Goal: Information Seeking & Learning: Learn about a topic

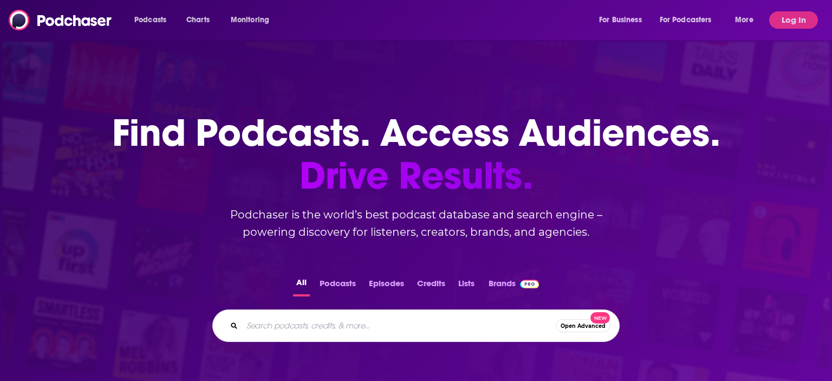
click at [359, 320] on input "Search podcasts, credits, & more..." at bounding box center [399, 325] width 314 height 17
type input "[PERSON_NAME] podcast"
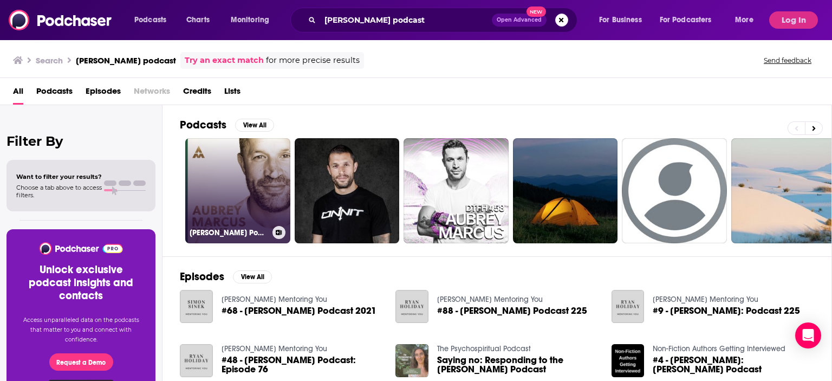
click at [247, 184] on link "[PERSON_NAME] Podcast" at bounding box center [237, 190] width 105 height 105
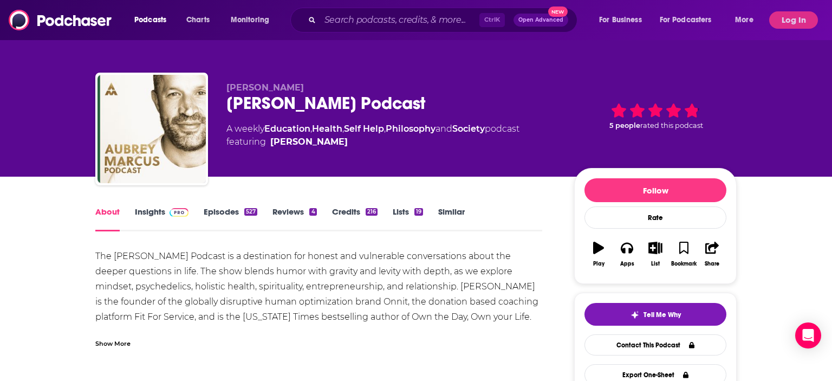
click at [162, 211] on link "Insights" at bounding box center [162, 218] width 54 height 25
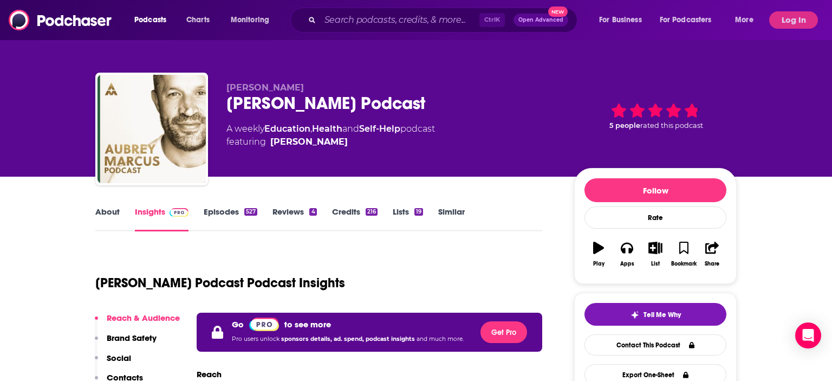
click at [209, 209] on link "Episodes 527" at bounding box center [231, 218] width 54 height 25
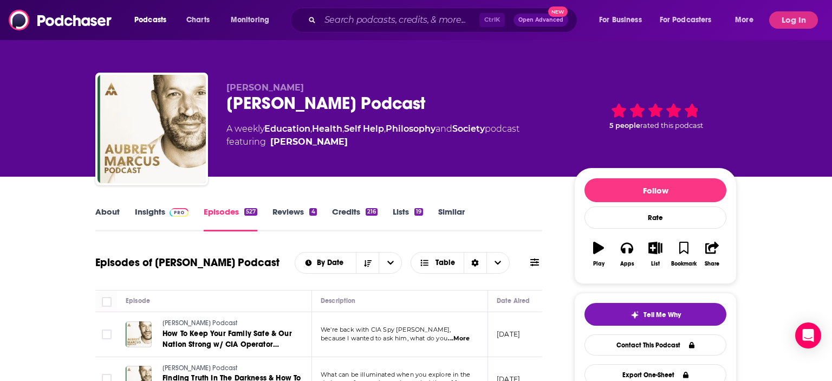
click at [153, 211] on link "Insights" at bounding box center [162, 218] width 54 height 25
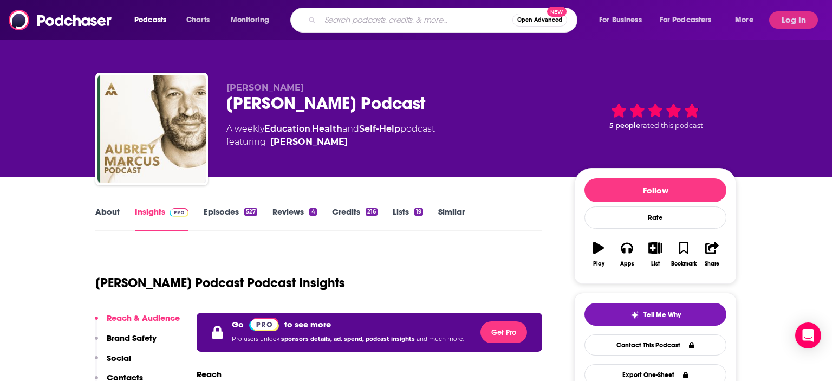
click at [413, 22] on input "Search podcasts, credits, & more..." at bounding box center [416, 19] width 192 height 17
type input "the [PERSON_NAME] show"
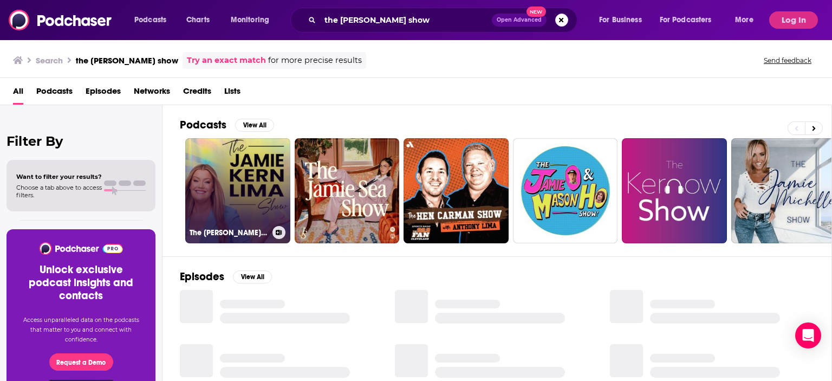
click at [260, 171] on link "The [PERSON_NAME] Show" at bounding box center [237, 190] width 105 height 105
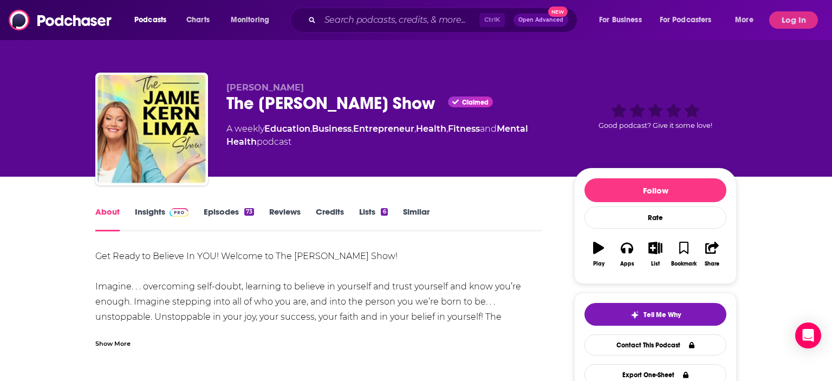
click at [151, 209] on link "Insights" at bounding box center [162, 218] width 54 height 25
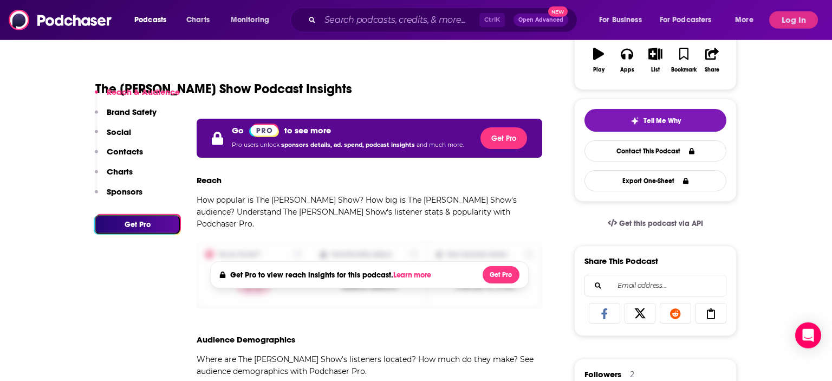
scroll to position [238, 0]
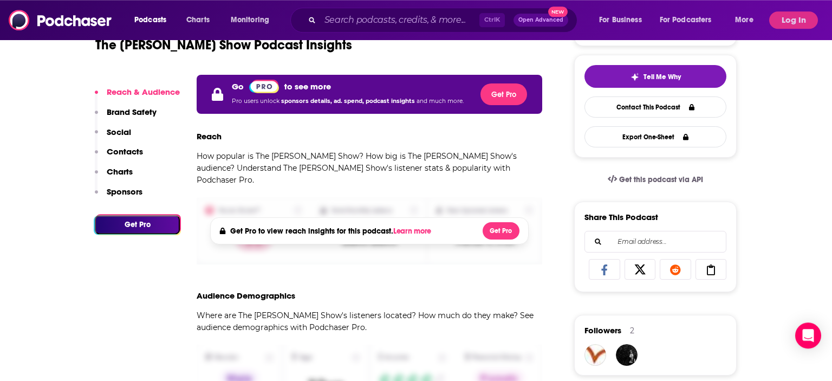
click at [155, 230] on button "Get Pro" at bounding box center [137, 224] width 85 height 19
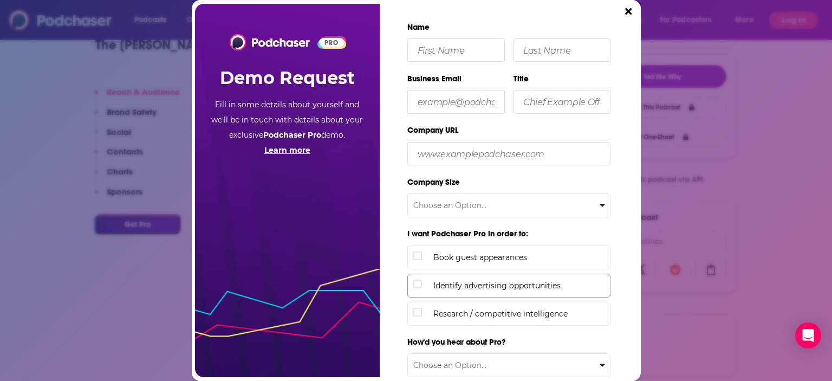
scroll to position [128, 0]
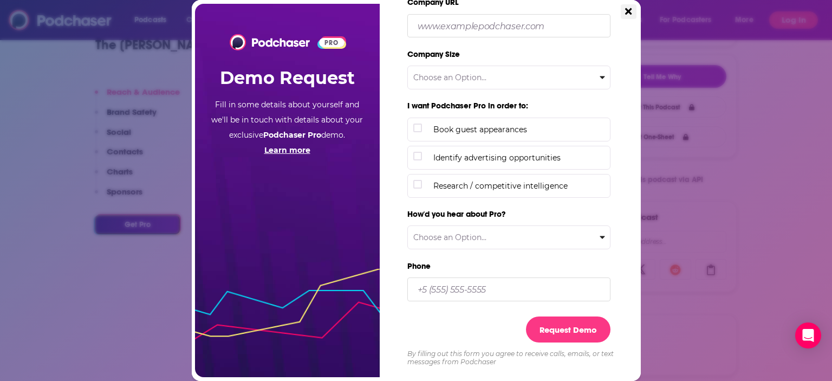
click at [629, 10] on icon "Close" at bounding box center [628, 11] width 6 height 6
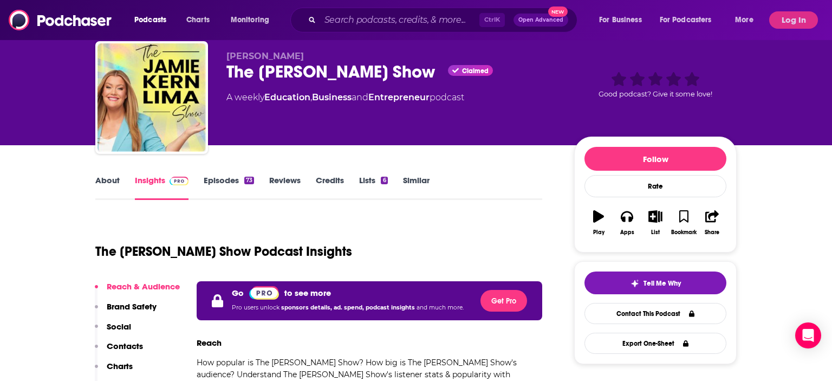
scroll to position [30, 0]
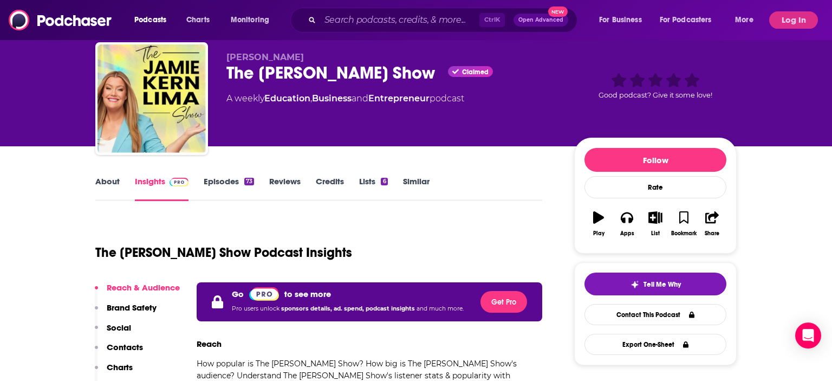
click at [109, 184] on link "About" at bounding box center [107, 188] width 24 height 25
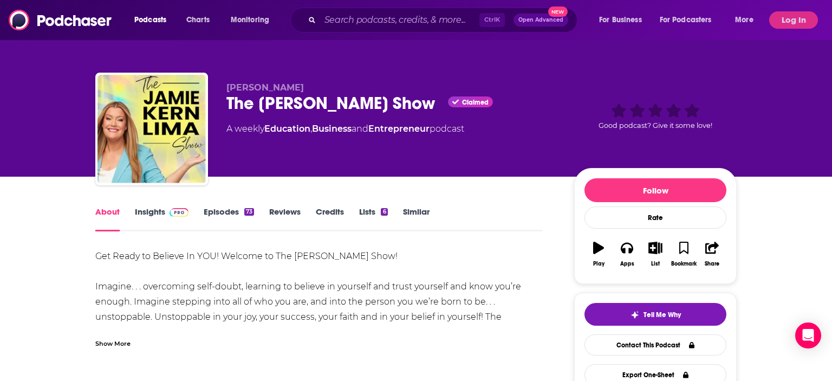
click at [157, 217] on link "Insights" at bounding box center [162, 218] width 54 height 25
